Goal: Task Accomplishment & Management: Complete application form

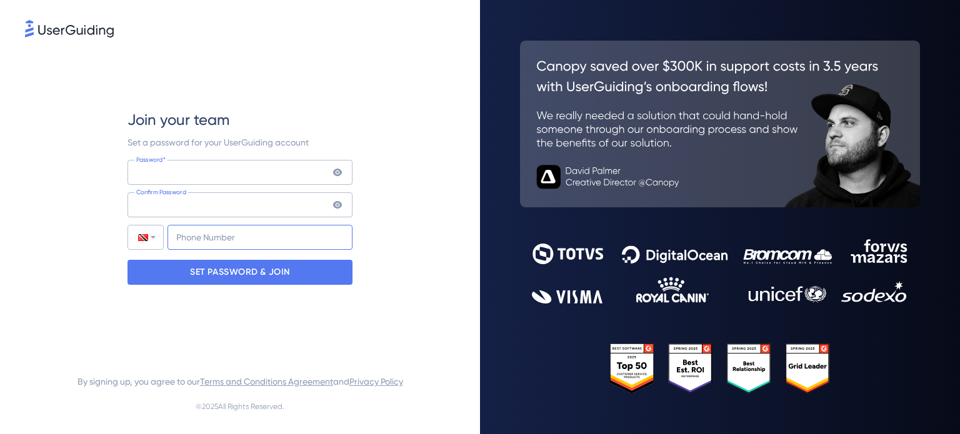
click at [246, 230] on input "+1868" at bounding box center [259, 237] width 185 height 25
click at [334, 204] on icon at bounding box center [337, 204] width 9 height 7
click at [336, 187] on div "Password* Your password must contain: At least 8 characters At least 3 of the f…" at bounding box center [239, 205] width 225 height 90
click at [337, 176] on icon at bounding box center [337, 172] width 10 height 10
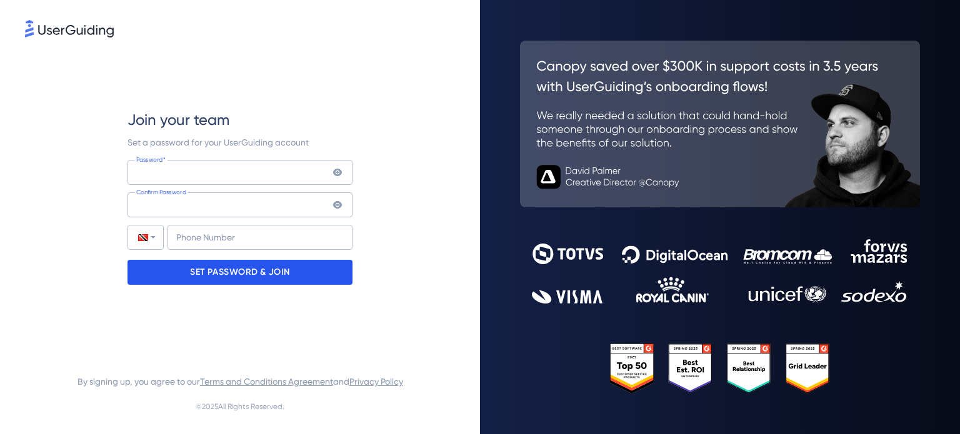
click at [299, 281] on div "SET PASSWORD & JOIN" at bounding box center [239, 272] width 225 height 25
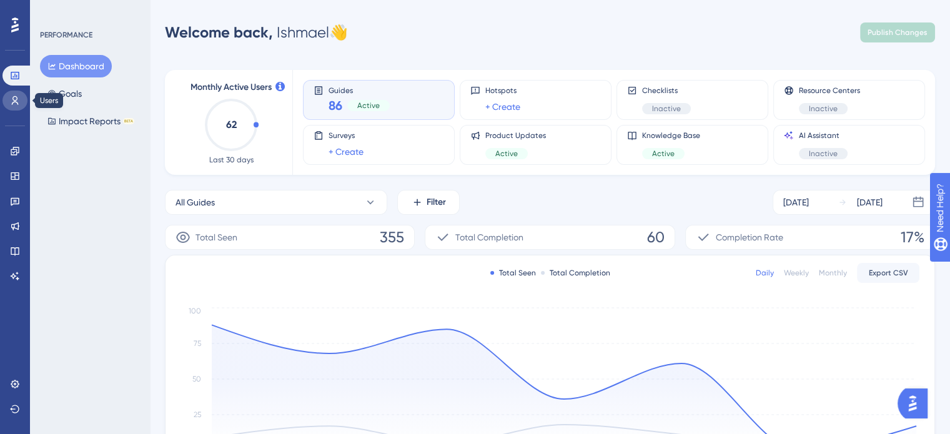
click at [8, 100] on link at bounding box center [14, 101] width 25 height 20
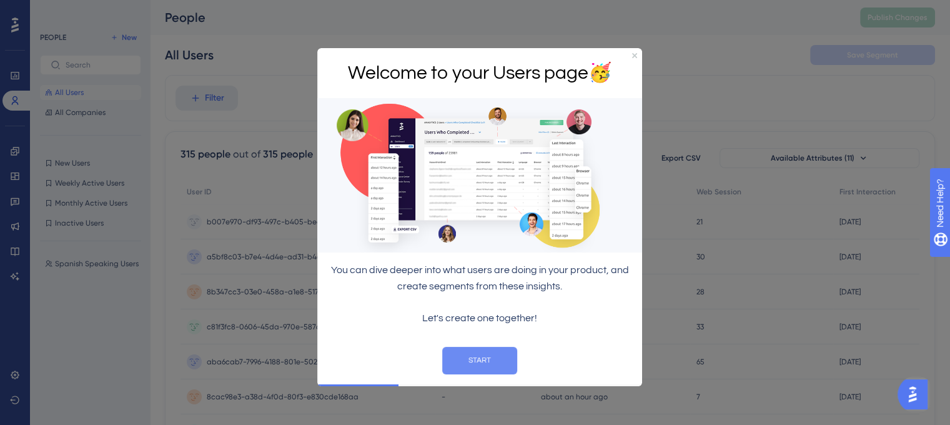
click at [484, 362] on button "START" at bounding box center [479, 359] width 75 height 27
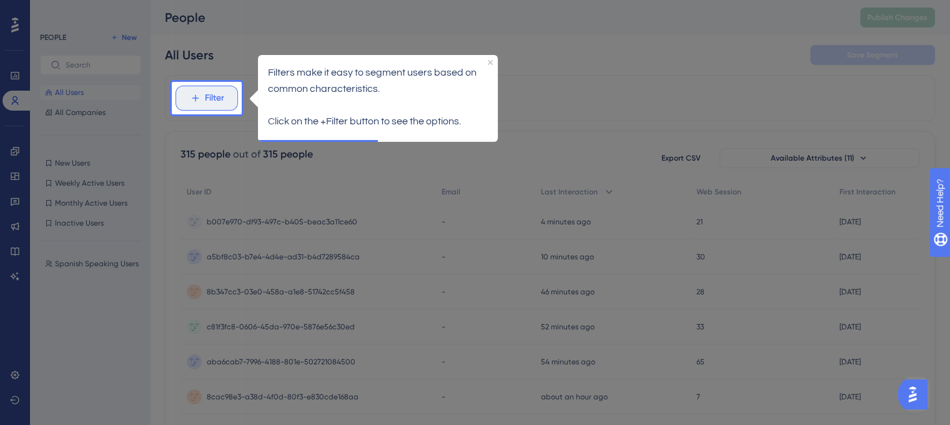
click at [210, 102] on span "Filter" at bounding box center [214, 98] width 19 height 15
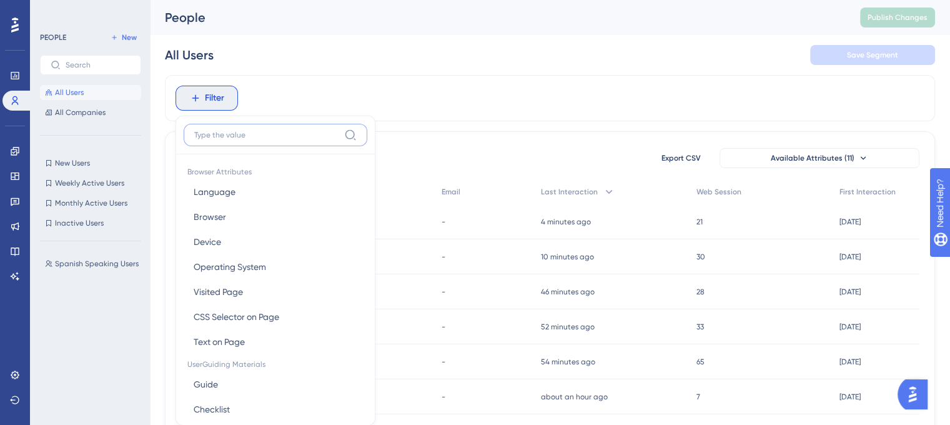
scroll to position [57, 0]
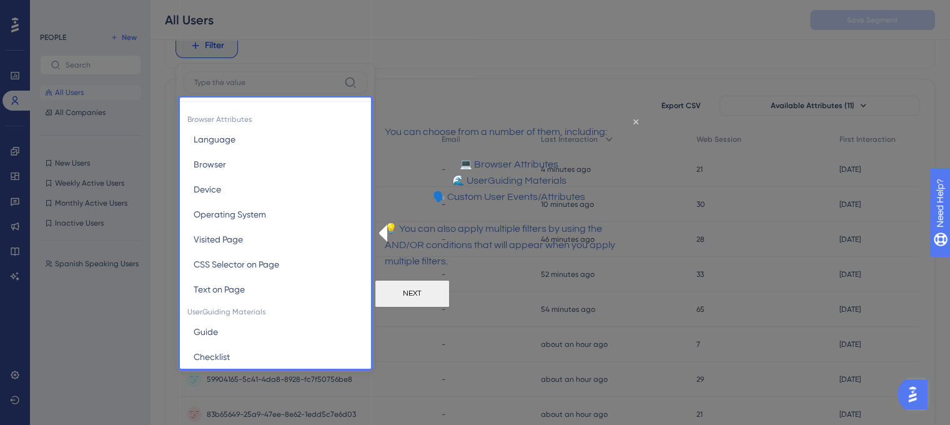
click at [450, 307] on button "NEXT" at bounding box center [412, 292] width 75 height 27
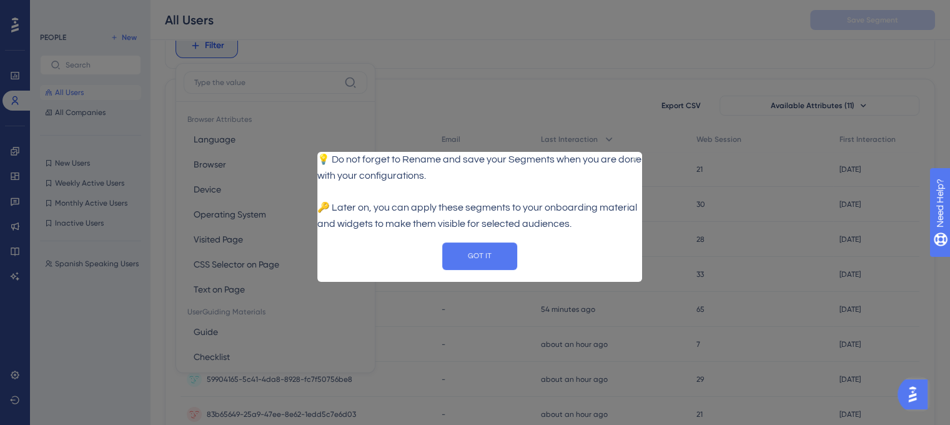
click at [530, 270] on div "GOT IT" at bounding box center [479, 255] width 305 height 27
drag, startPoint x: 487, startPoint y: 269, endPoint x: 802, endPoint y: 409, distance: 344.4
click at [487, 269] on button "GOT IT" at bounding box center [479, 255] width 75 height 27
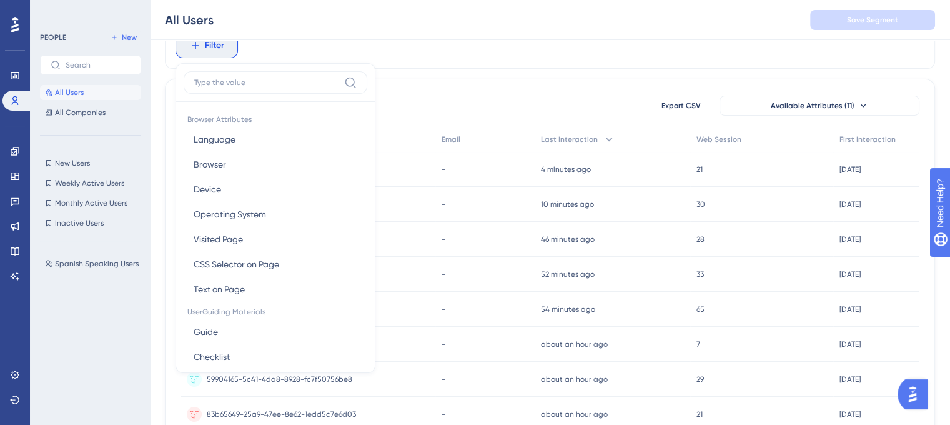
scroll to position [0, 0]
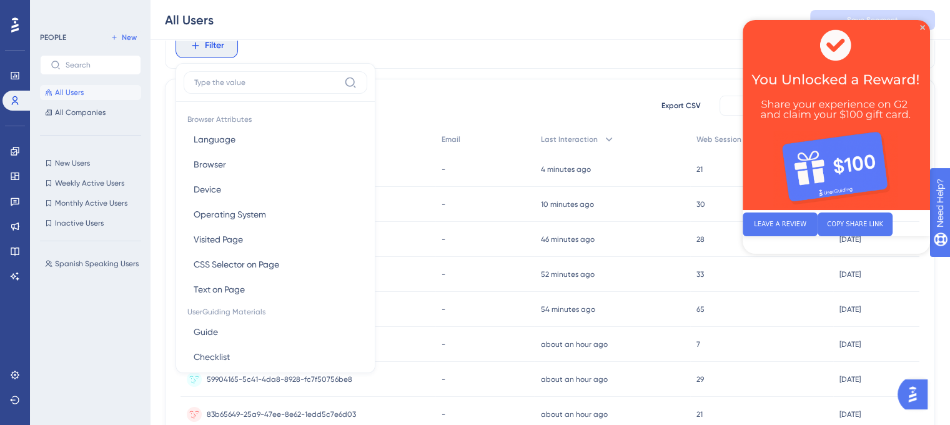
click at [442, 95] on div "315 people out of 315 people Export CSV Available Attributes (11)" at bounding box center [550, 105] width 739 height 22
